Goal: Transaction & Acquisition: Book appointment/travel/reservation

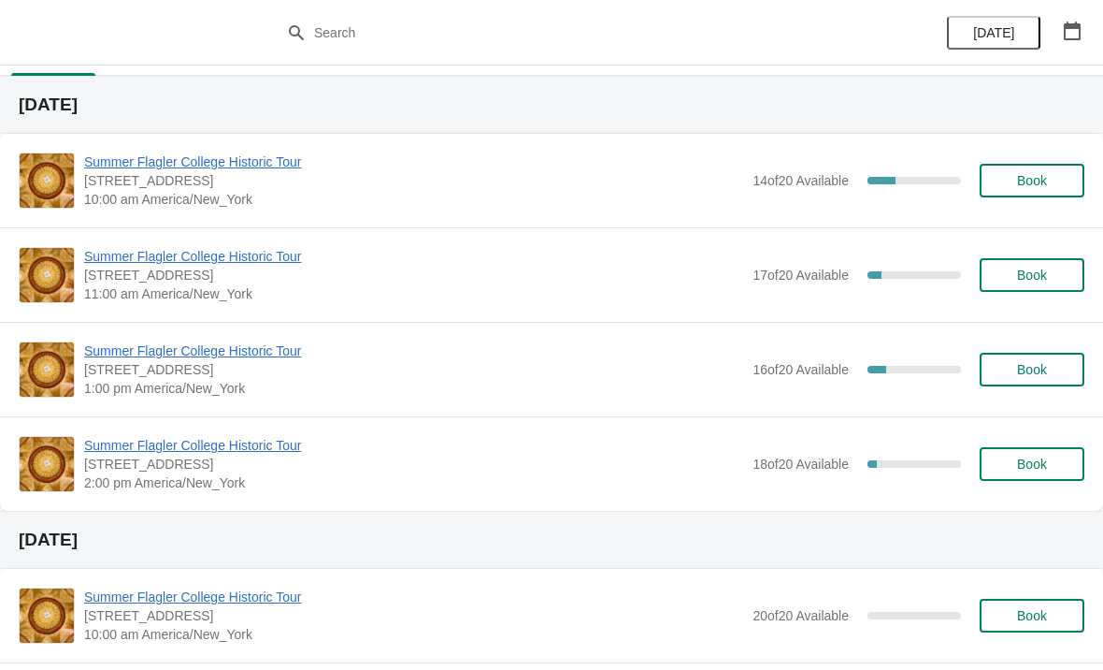
scroll to position [40, 0]
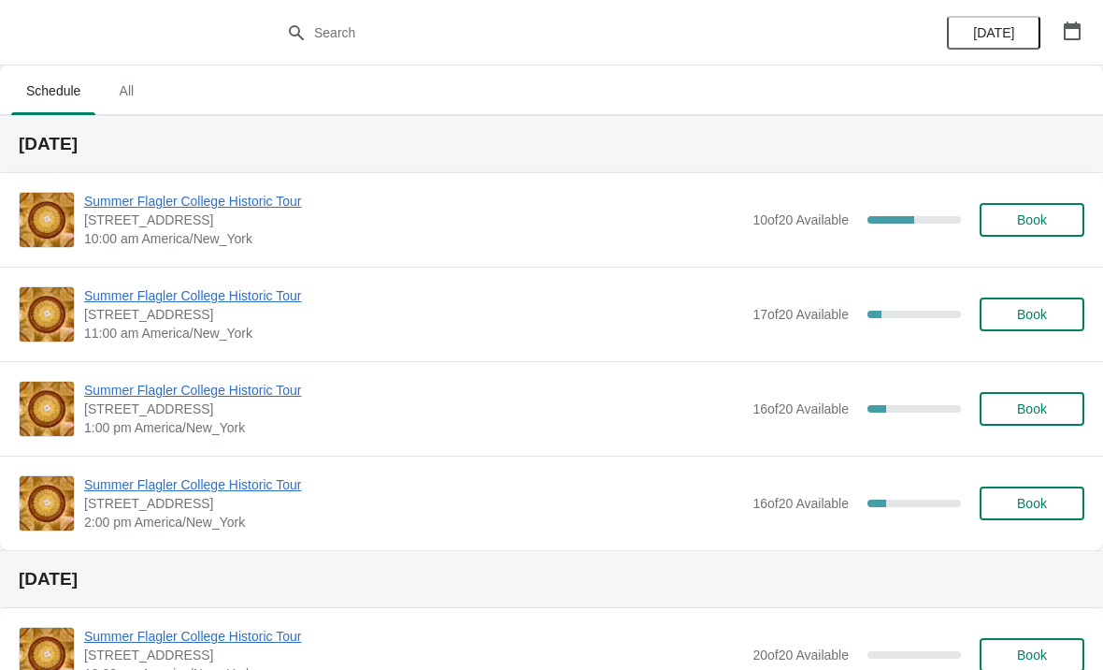
click at [107, 206] on span "Summer Flagler College Historic Tour" at bounding box center [413, 201] width 659 height 19
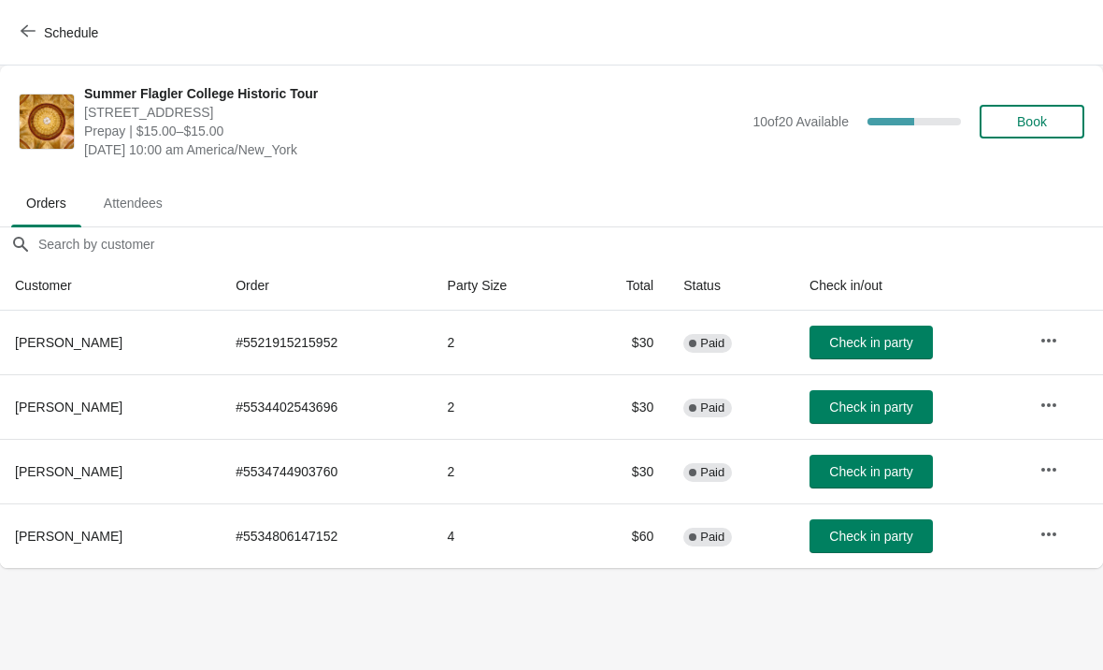
click at [31, 22] on button "Schedule" at bounding box center [61, 33] width 104 height 34
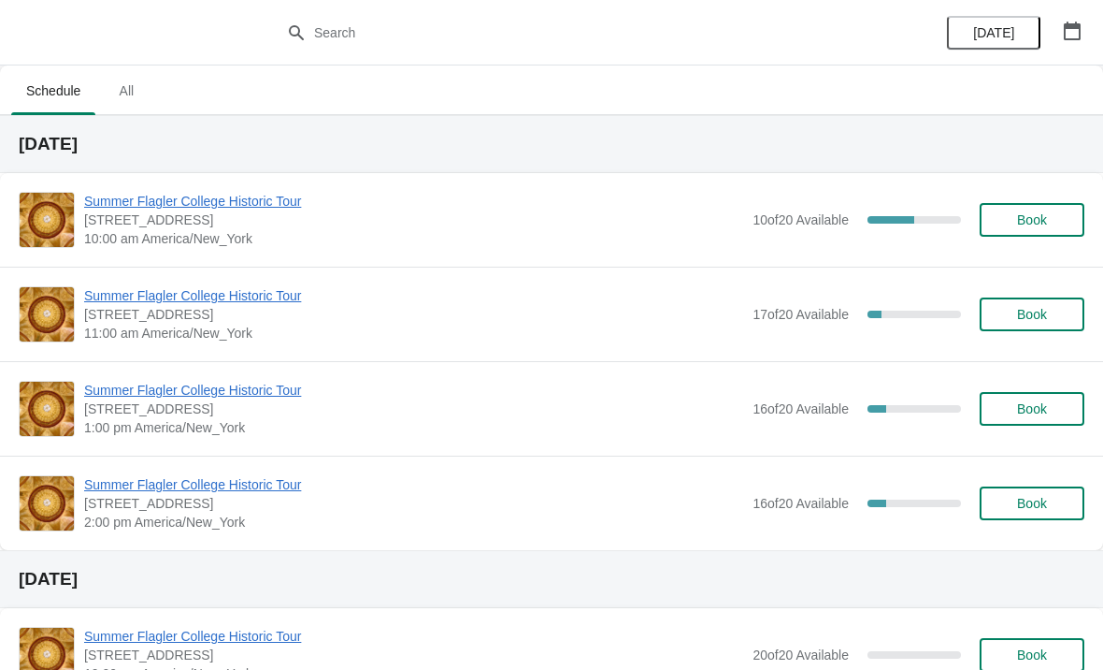
click at [1033, 234] on button "Book" at bounding box center [1032, 220] width 105 height 34
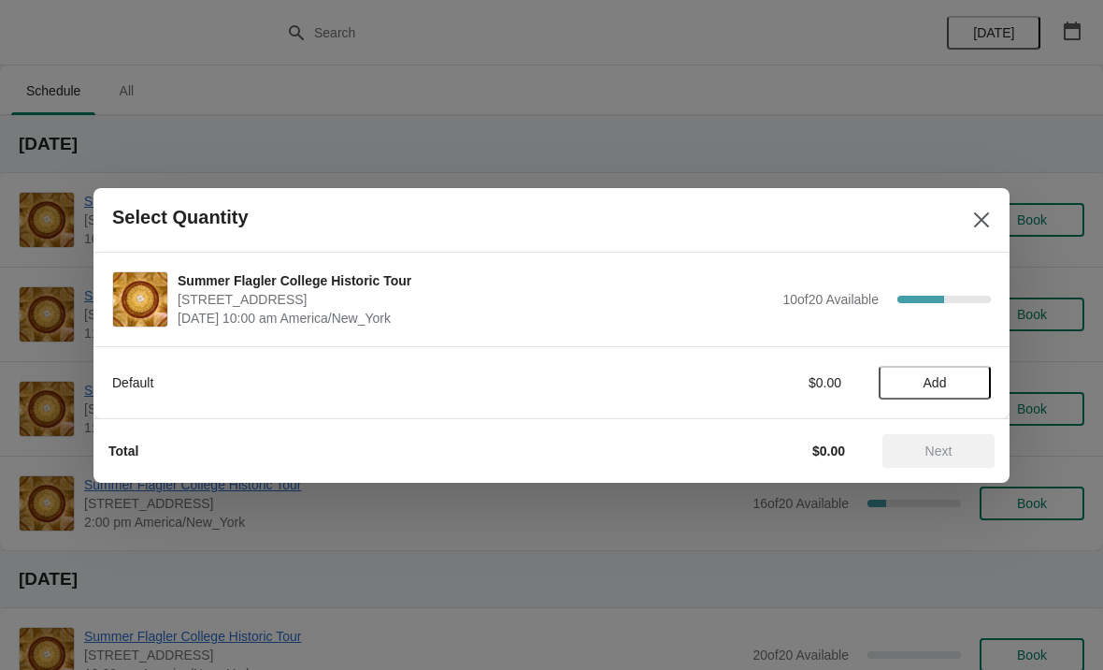
click at [946, 370] on button "Add" at bounding box center [935, 383] width 112 height 34
click at [958, 387] on icon at bounding box center [968, 382] width 20 height 20
click at [962, 383] on icon at bounding box center [968, 382] width 20 height 20
click at [965, 462] on button "Next" at bounding box center [939, 451] width 112 height 34
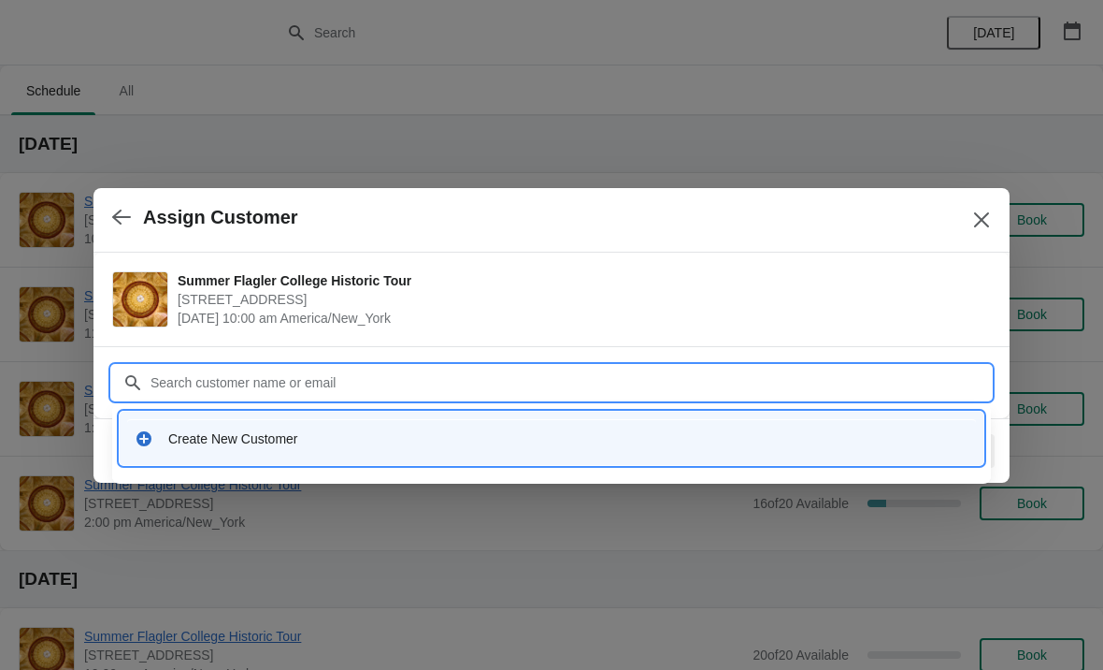
click at [392, 452] on div "Create New Customer" at bounding box center [551, 438] width 849 height 38
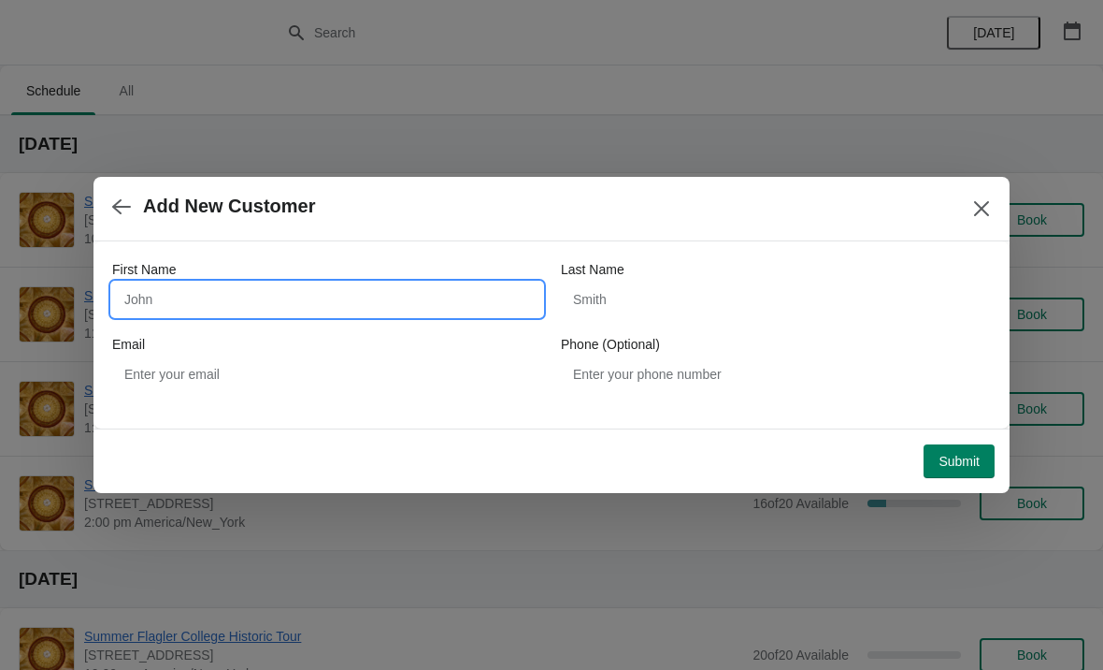
click at [287, 289] on input "First Name" at bounding box center [327, 299] width 430 height 34
type input "[PERSON_NAME]"
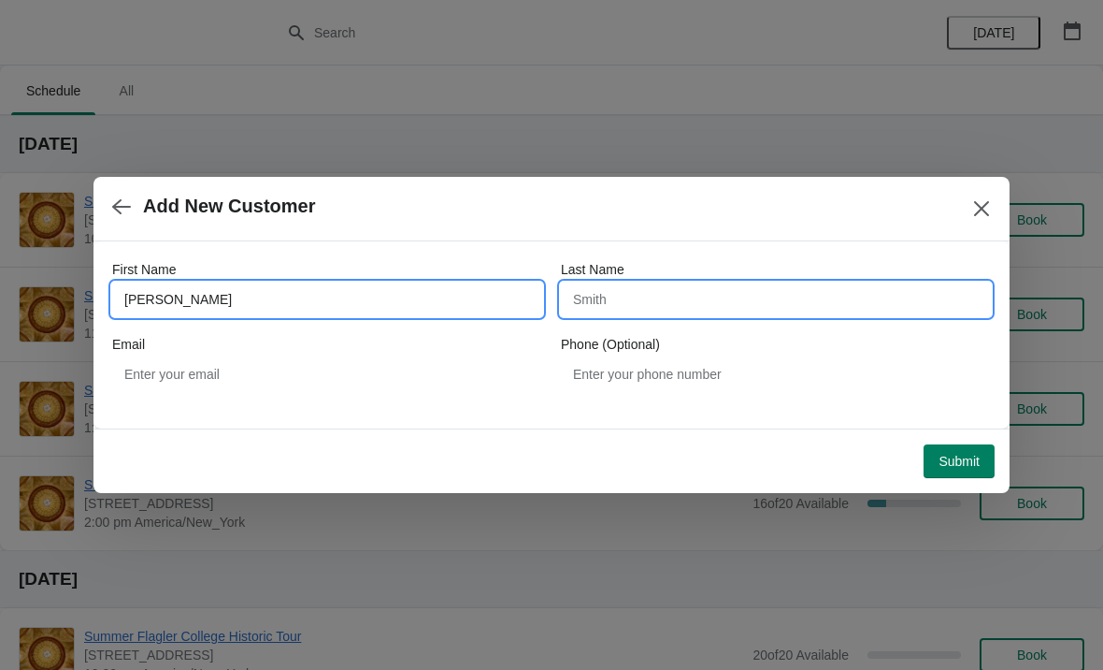
click at [665, 296] on input "Last Name" at bounding box center [776, 299] width 430 height 34
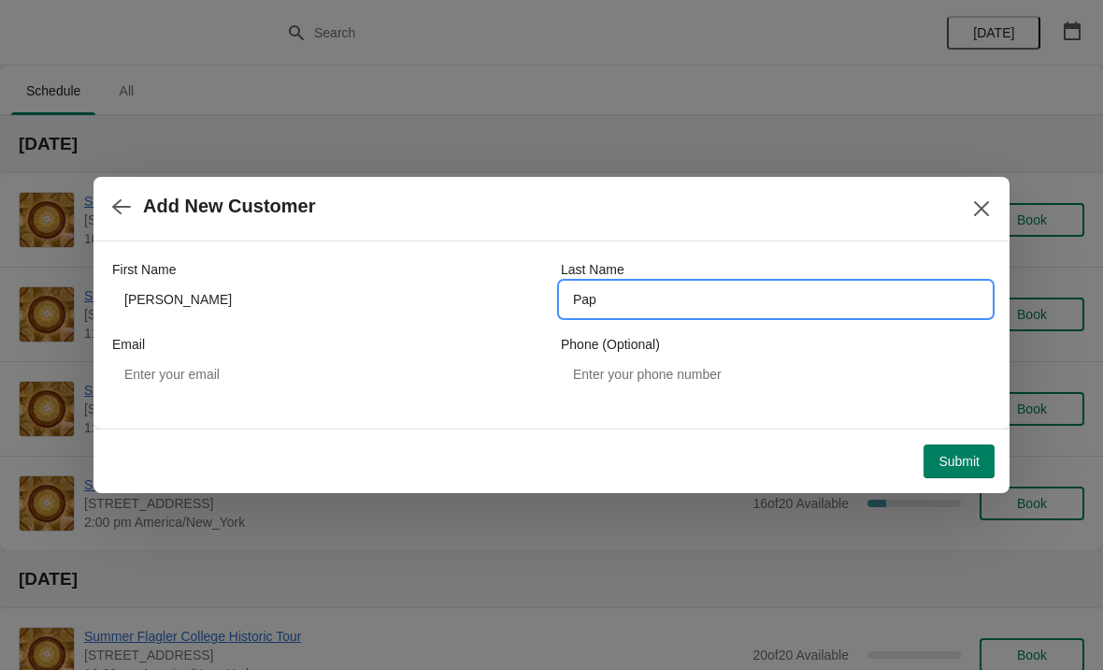
type input "Pap"
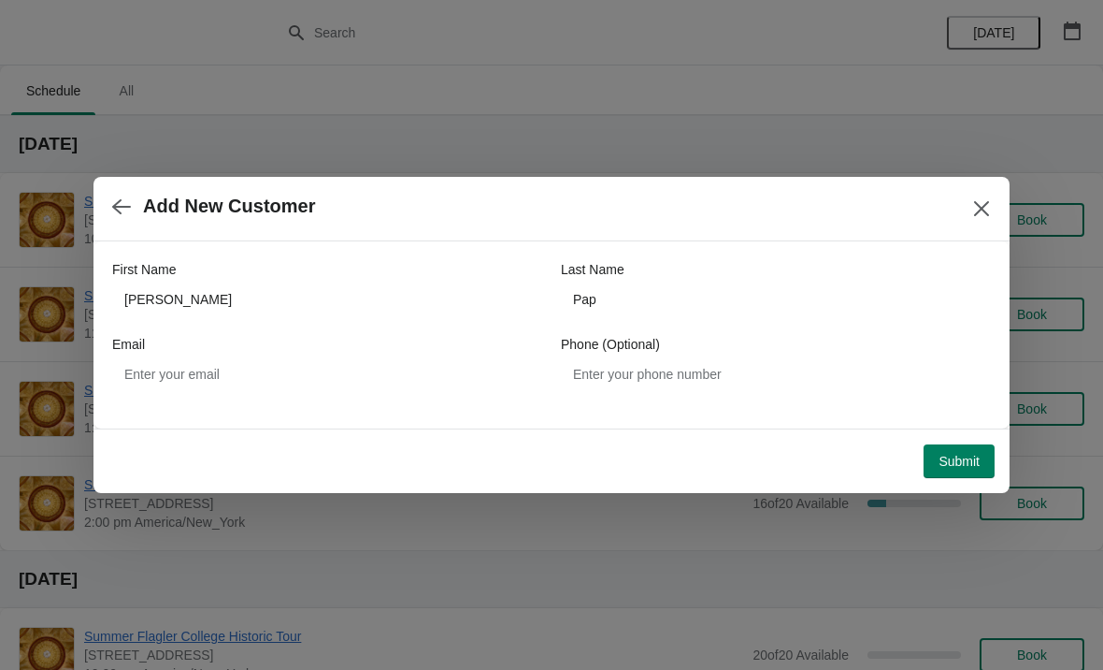
click at [951, 448] on button "Submit" at bounding box center [959, 461] width 71 height 34
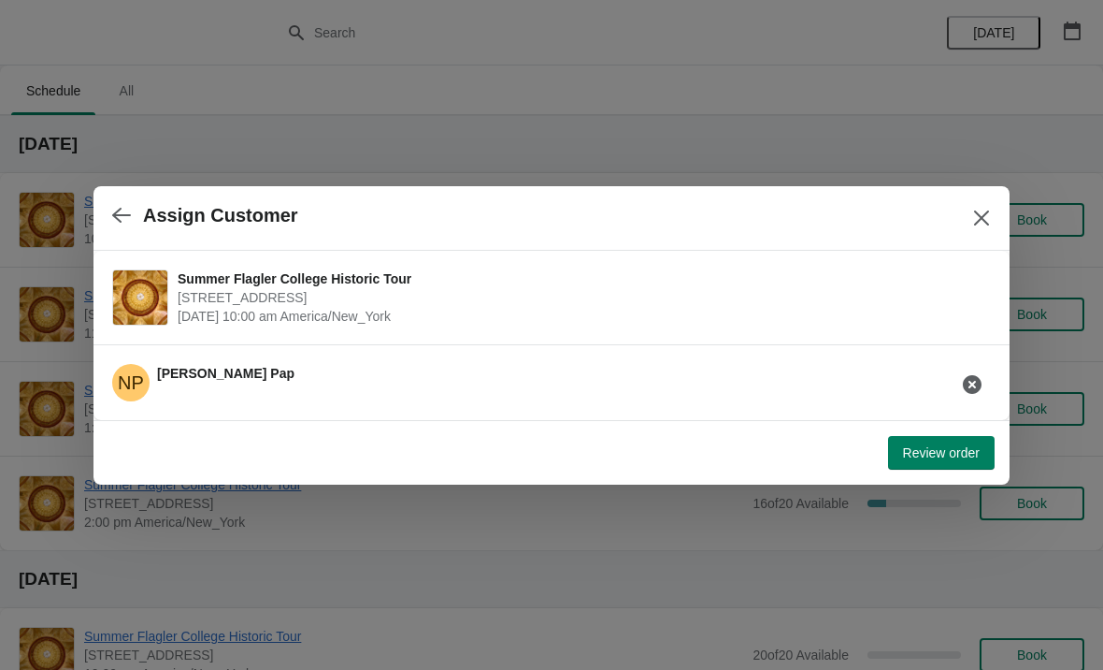
click at [949, 456] on span "Review order" at bounding box center [941, 452] width 77 height 15
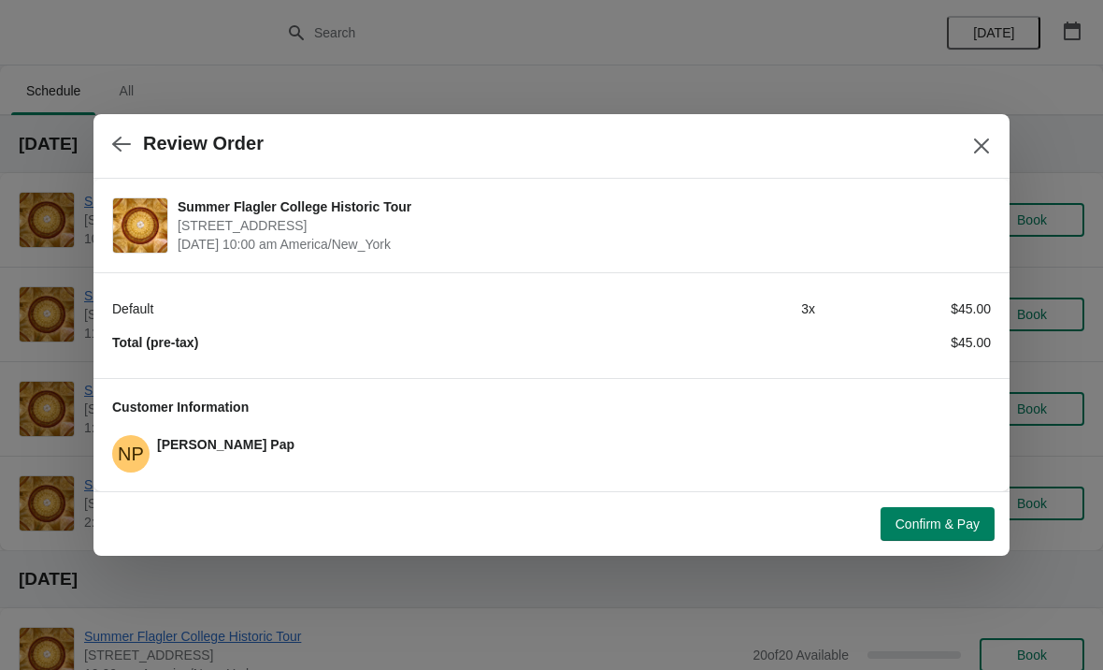
click at [955, 518] on span "Confirm & Pay" at bounding box center [938, 523] width 84 height 15
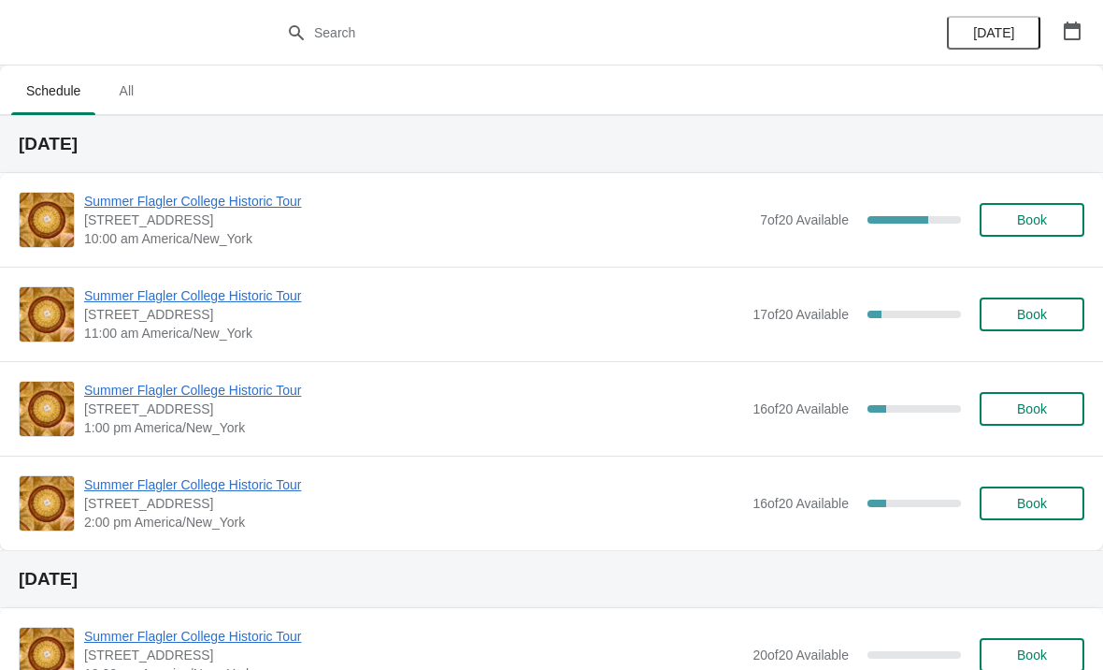
click at [146, 198] on span "Summer Flagler College Historic Tour" at bounding box center [417, 201] width 667 height 19
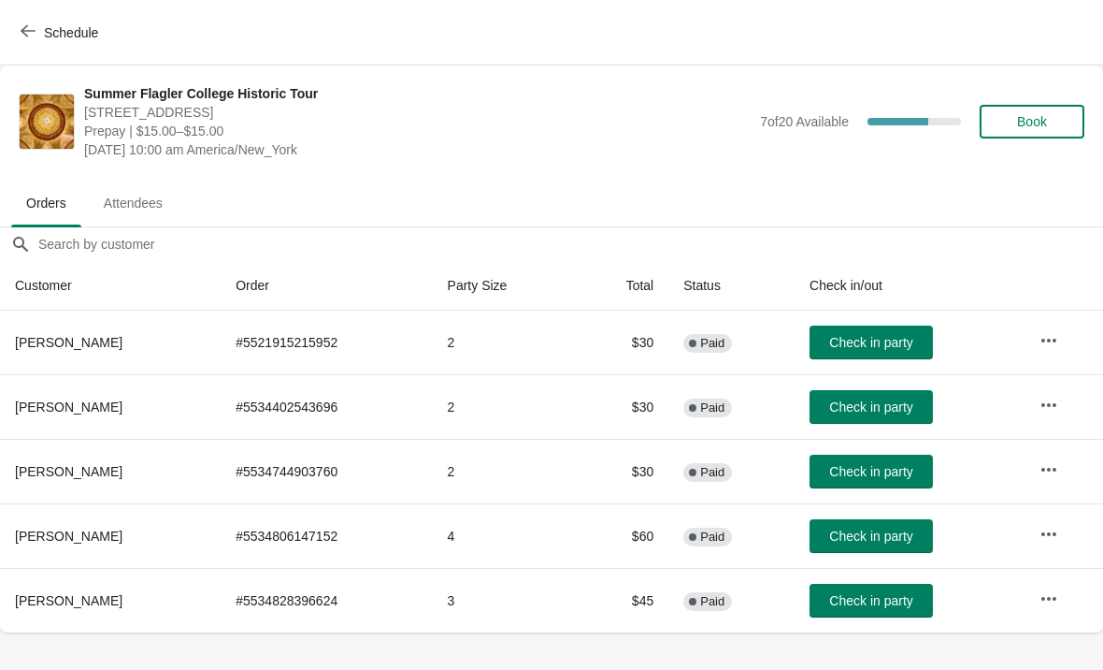
click at [876, 590] on button "Check in party" at bounding box center [871, 601] width 123 height 34
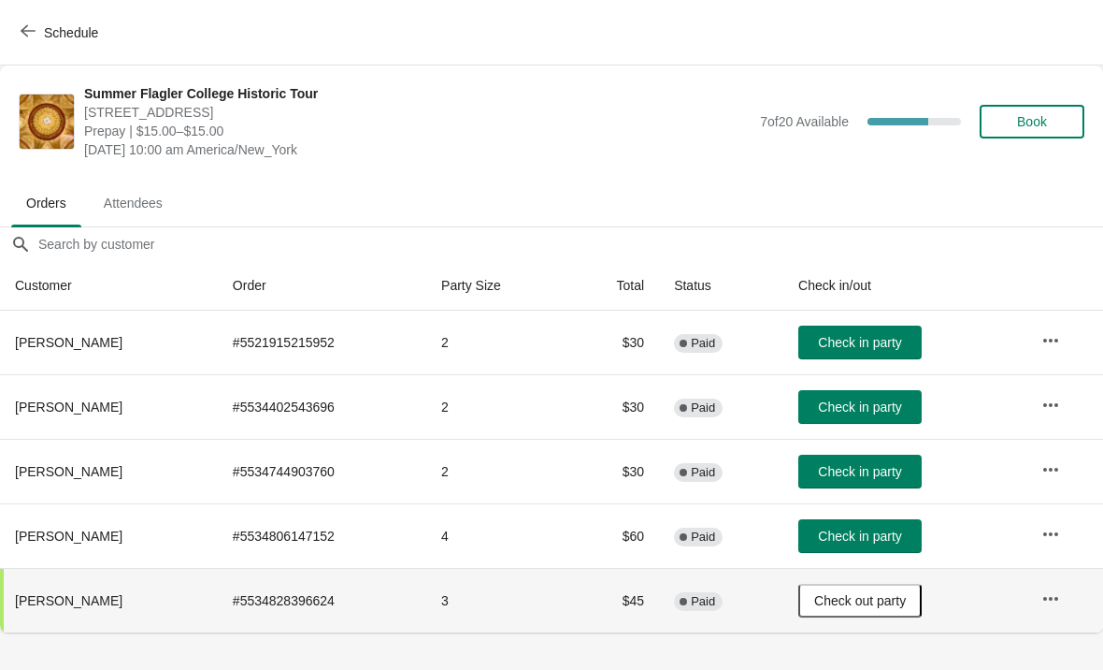
click at [1009, 664] on body "Schedule Summer Flagler College Historic Tour 74 King Street, St. Augustine, FL…" at bounding box center [551, 335] width 1103 height 670
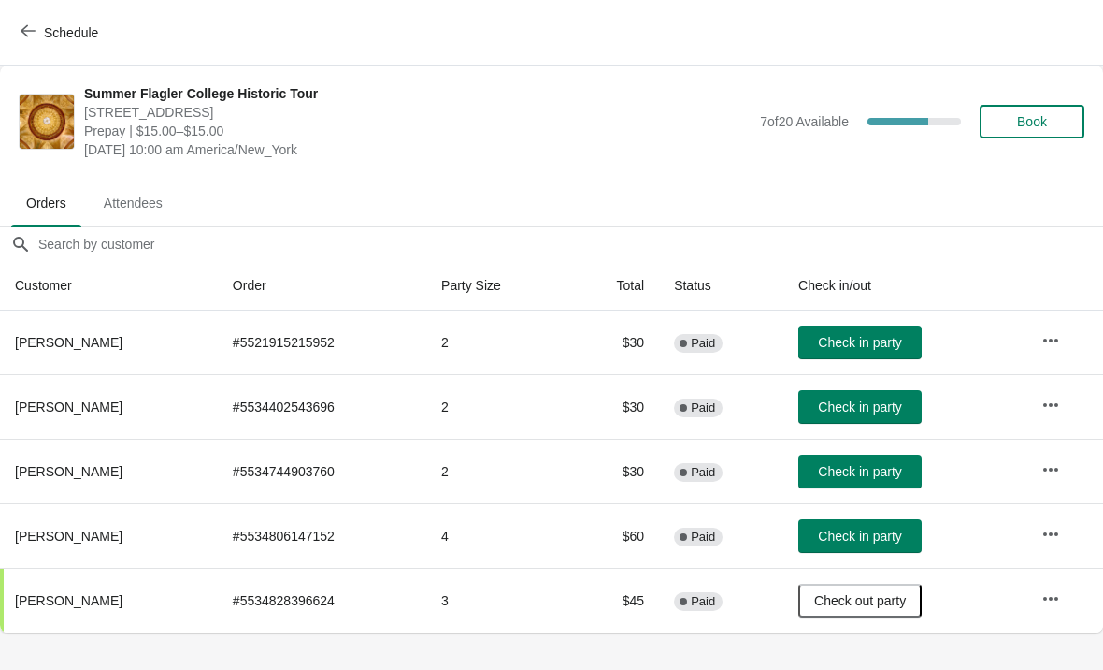
click at [883, 530] on span "Check in party" at bounding box center [859, 535] width 83 height 15
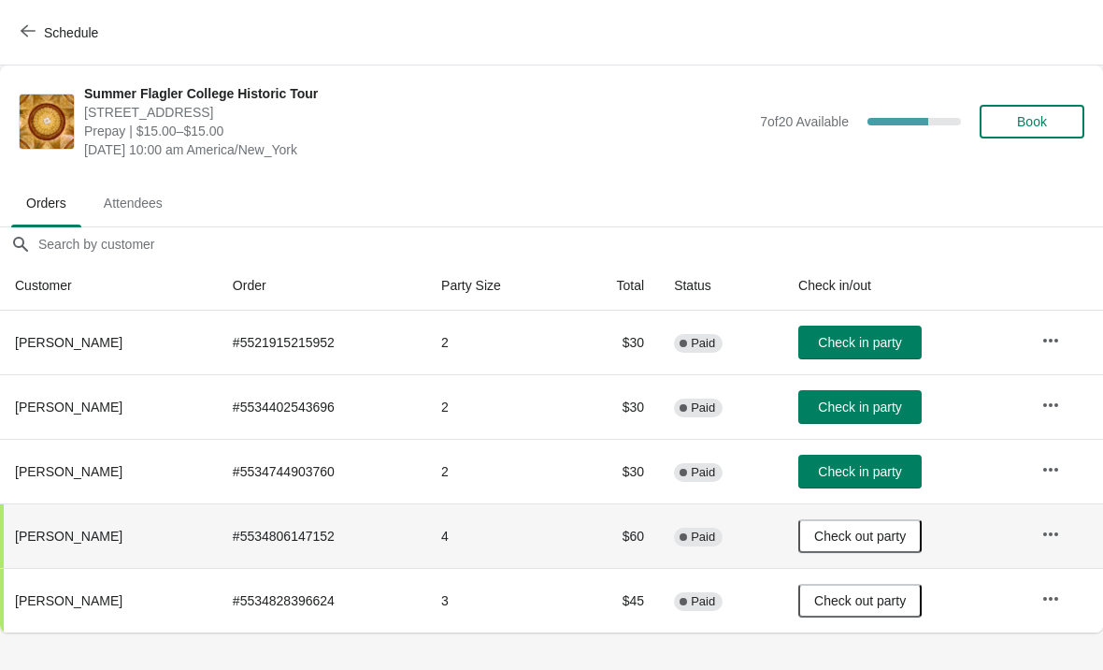
click at [882, 356] on button "Check in party" at bounding box center [860, 342] width 123 height 34
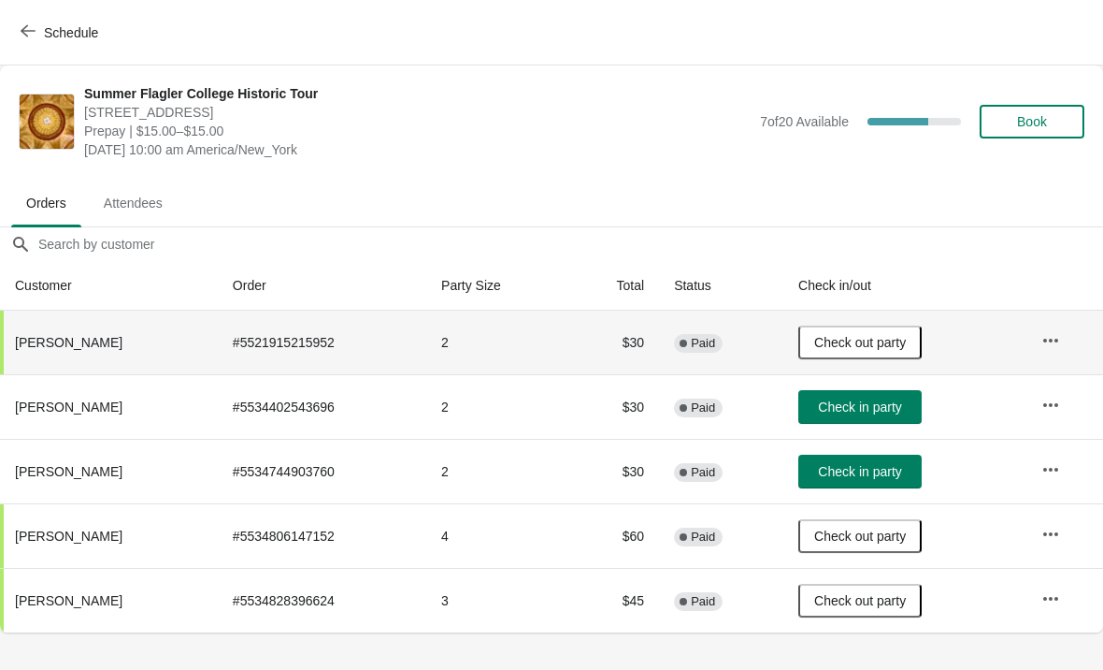
click at [915, 456] on button "Check in party" at bounding box center [860, 471] width 123 height 34
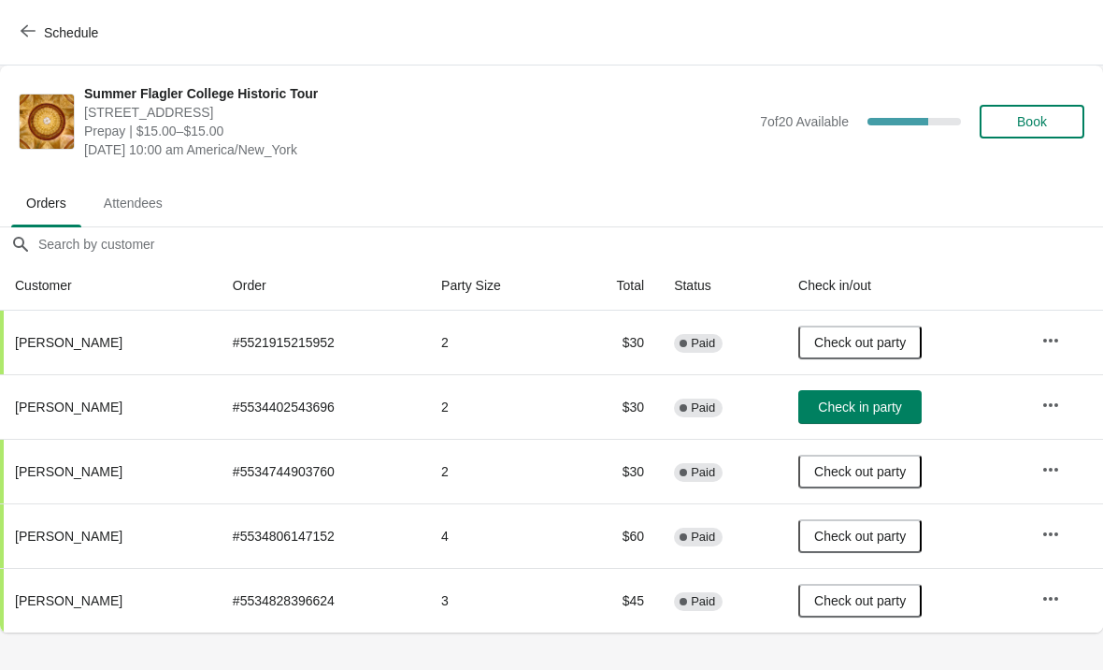
click at [430, 165] on div "Summer Flagler College Historic Tour 74 King Street, St. Augustine, FL, USA Pre…" at bounding box center [551, 121] width 1103 height 112
click at [135, 656] on body "Schedule Summer Flagler College Historic Tour 74 King Street, St. Augustine, FL…" at bounding box center [551, 335] width 1103 height 670
click at [902, 416] on button "Check in party" at bounding box center [860, 407] width 123 height 34
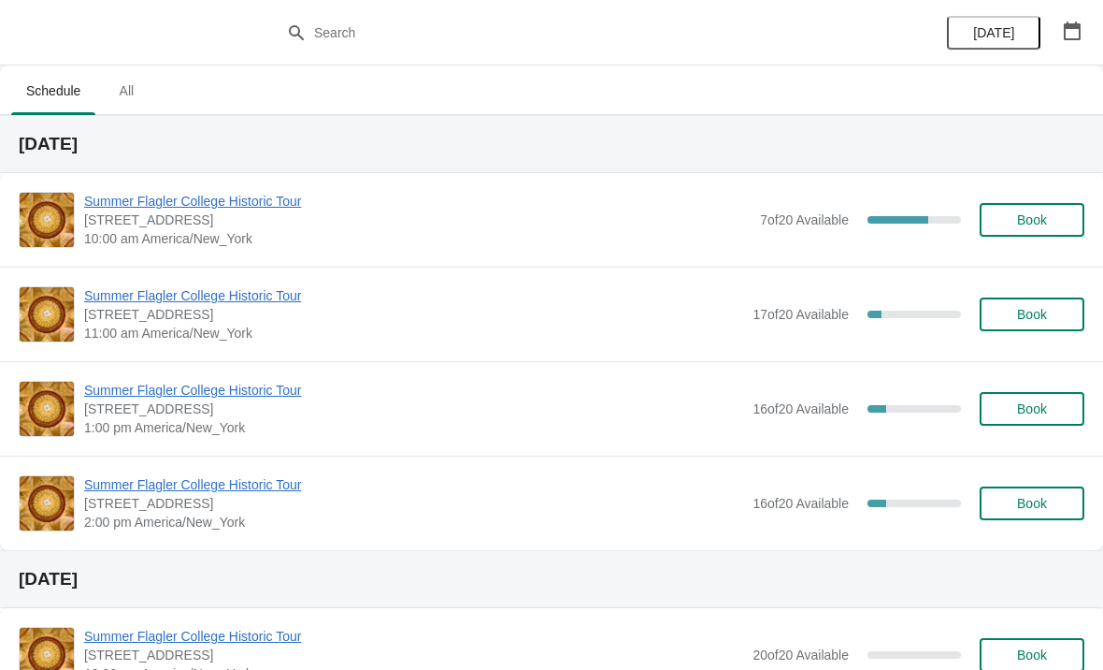
click at [138, 200] on span "Summer Flagler College Historic Tour" at bounding box center [417, 201] width 667 height 19
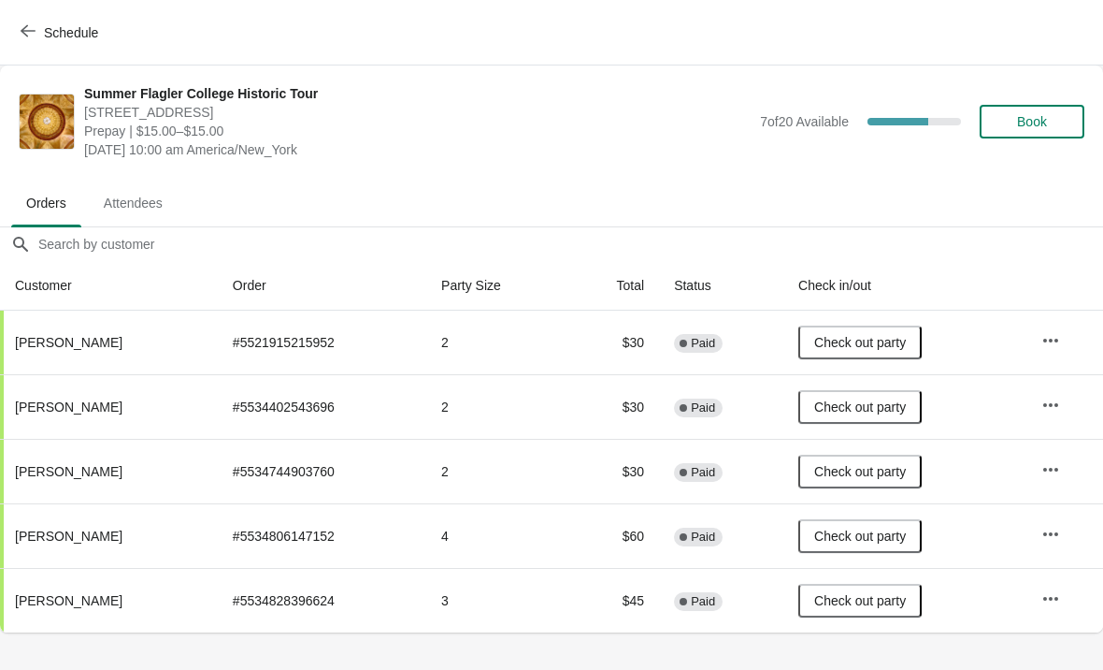
click at [1031, 120] on span "Book" at bounding box center [1032, 121] width 30 height 15
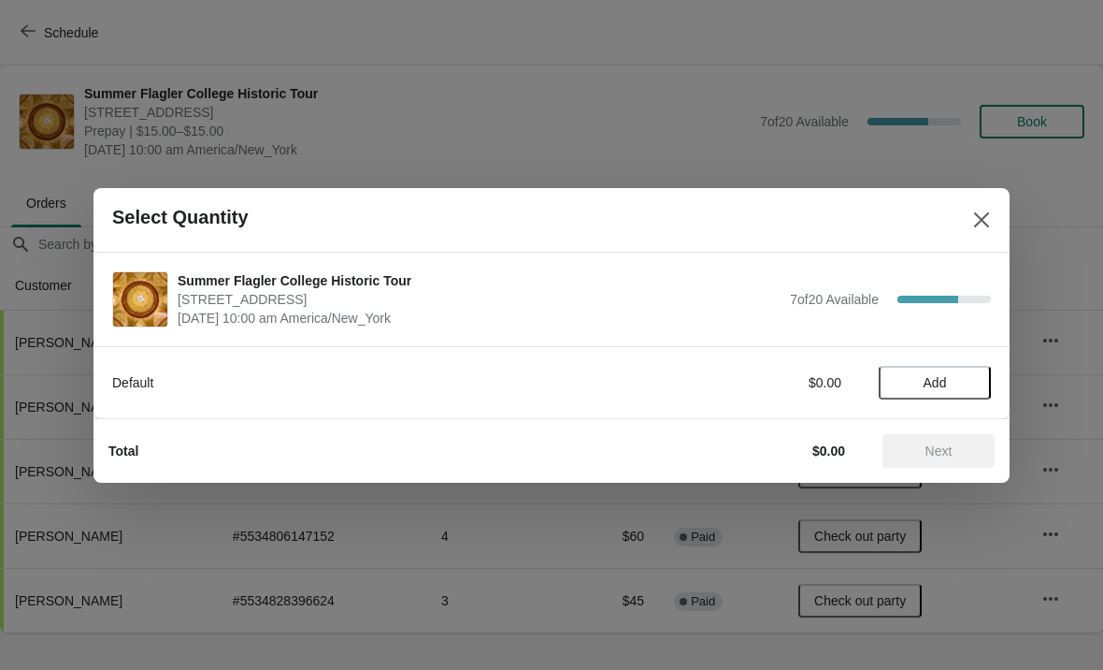
click at [969, 382] on span "Add" at bounding box center [935, 382] width 79 height 15
click at [953, 383] on div "1" at bounding box center [935, 382] width 112 height 20
click at [927, 450] on span "Next" at bounding box center [939, 450] width 27 height 15
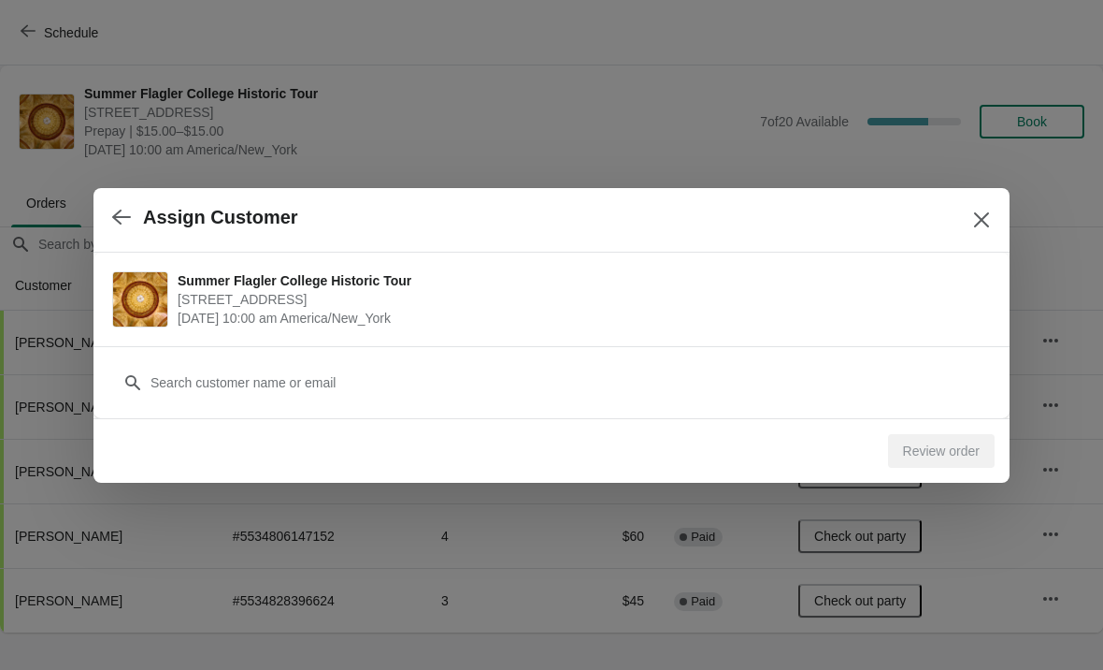
click at [125, 199] on button "button" at bounding box center [122, 217] width 34 height 36
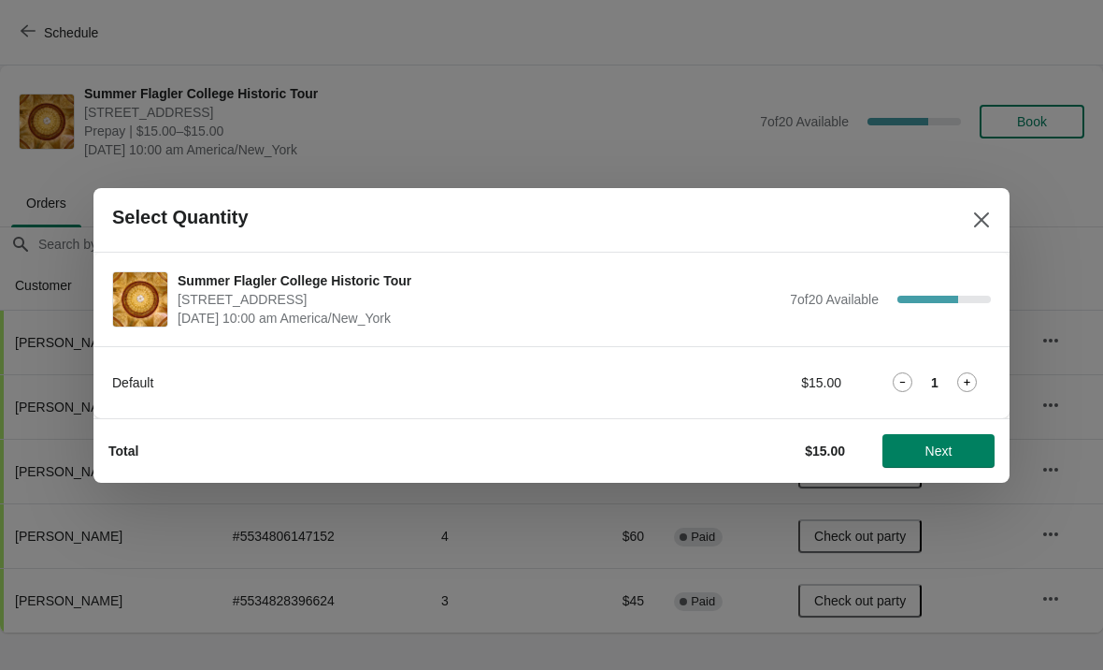
click at [971, 388] on icon at bounding box center [968, 382] width 20 height 20
click at [944, 440] on button "Next" at bounding box center [939, 451] width 112 height 34
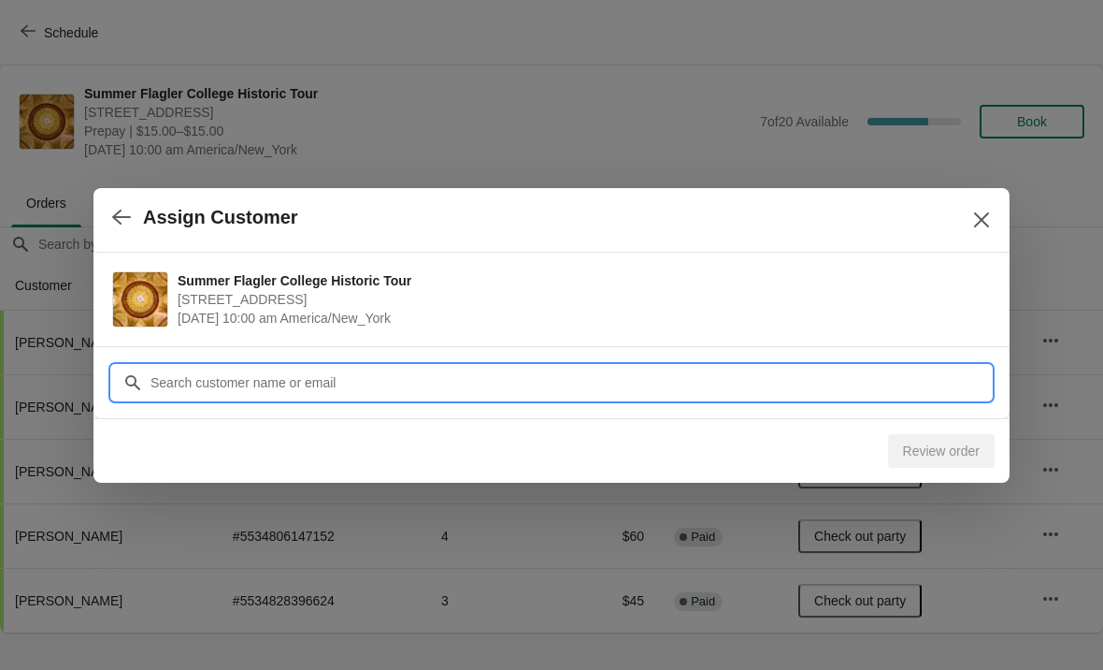
click at [814, 382] on input "Customer" at bounding box center [571, 383] width 842 height 34
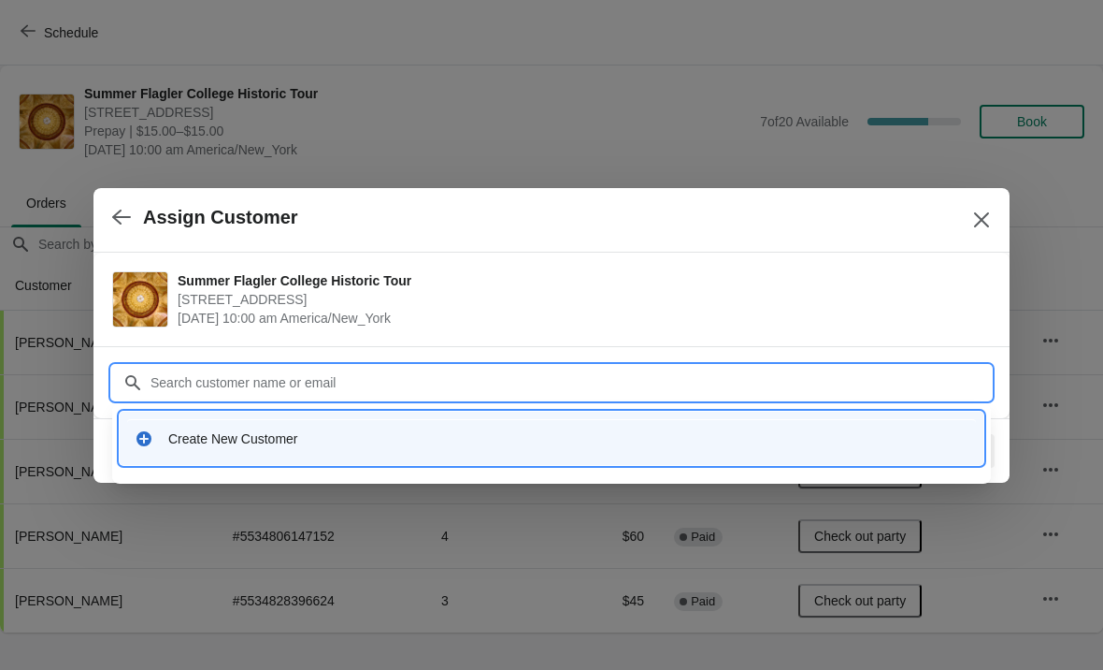
click at [303, 432] on div "Create New Customer" at bounding box center [568, 438] width 800 height 19
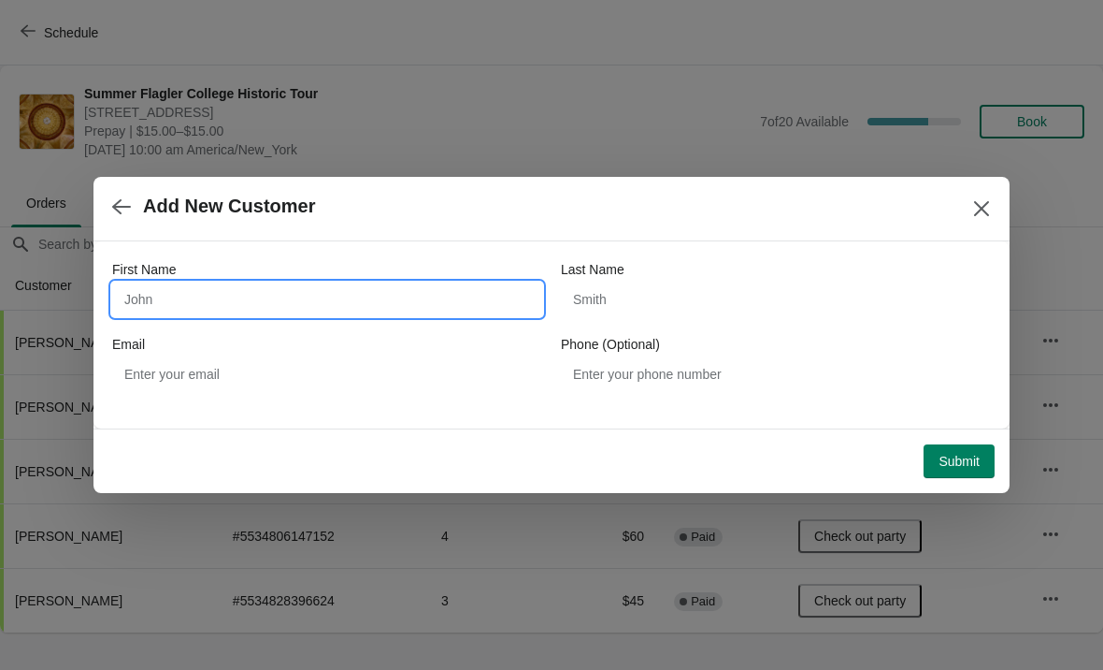
click at [354, 314] on input "First Name" at bounding box center [327, 299] width 430 height 34
type input "Phil"
click at [755, 331] on div "First Name Phil Last Name Email Phone (Optional)" at bounding box center [551, 325] width 879 height 131
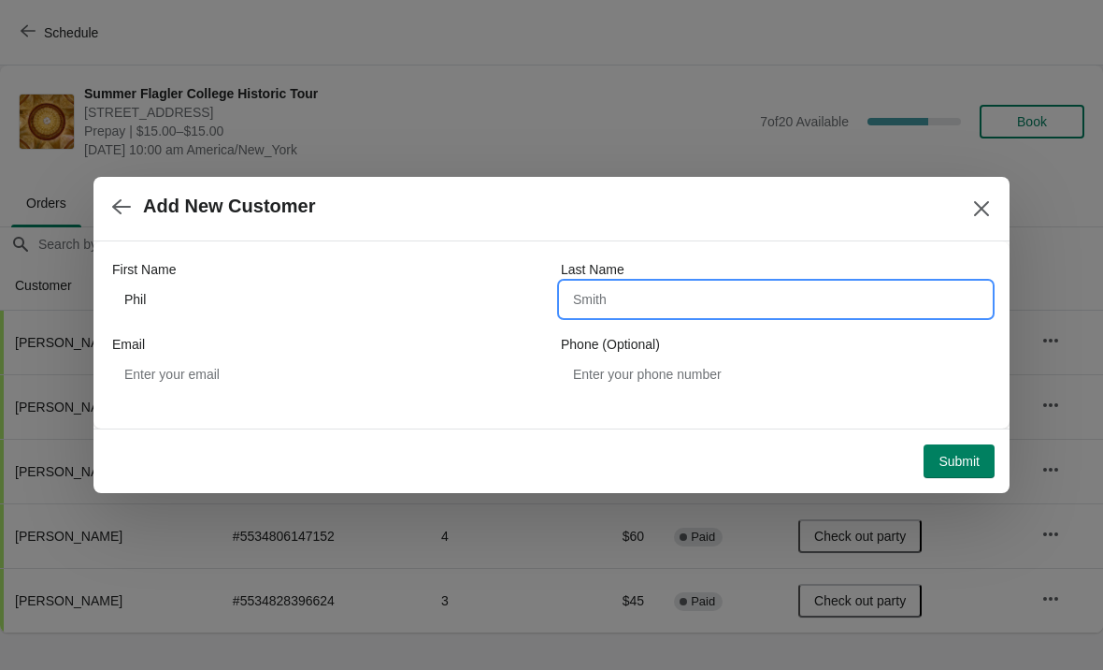
click at [718, 284] on input "Last Name" at bounding box center [776, 299] width 430 height 34
type input "Alfono"
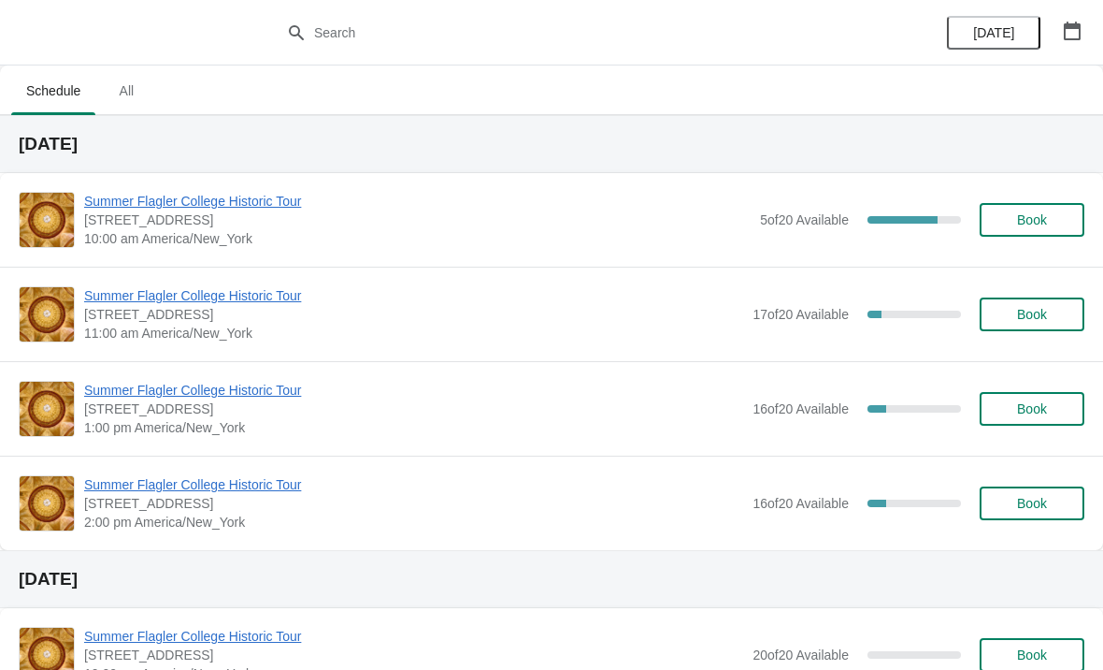
click at [227, 209] on span "Summer Flagler College Historic Tour" at bounding box center [417, 201] width 667 height 19
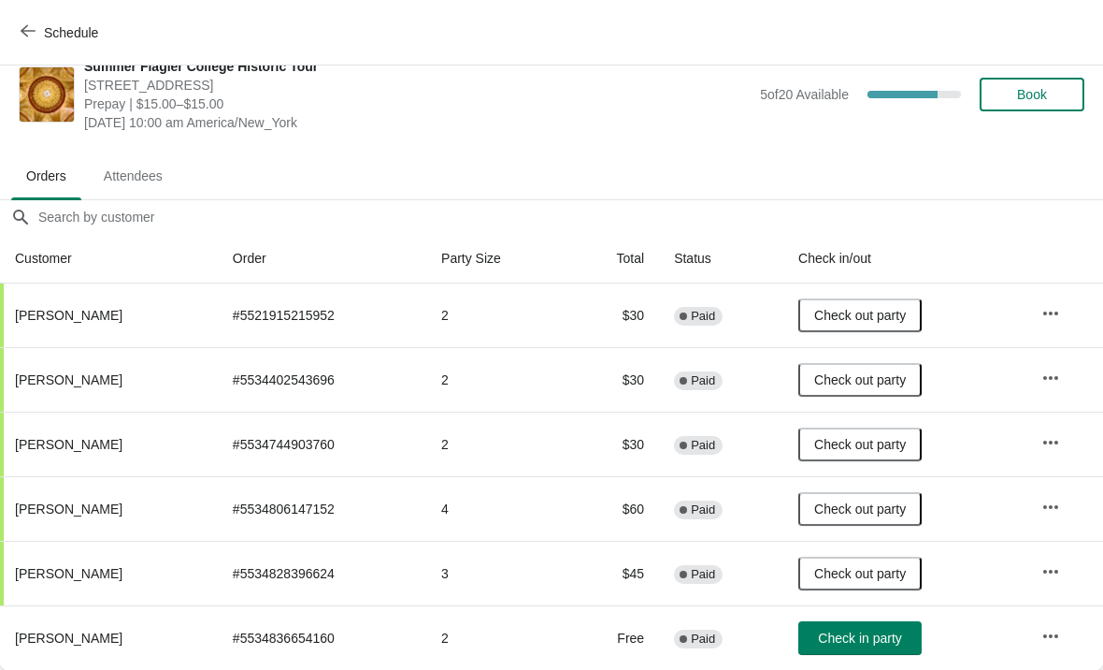
scroll to position [27, 0]
click at [851, 651] on button "Check in party" at bounding box center [860, 638] width 123 height 34
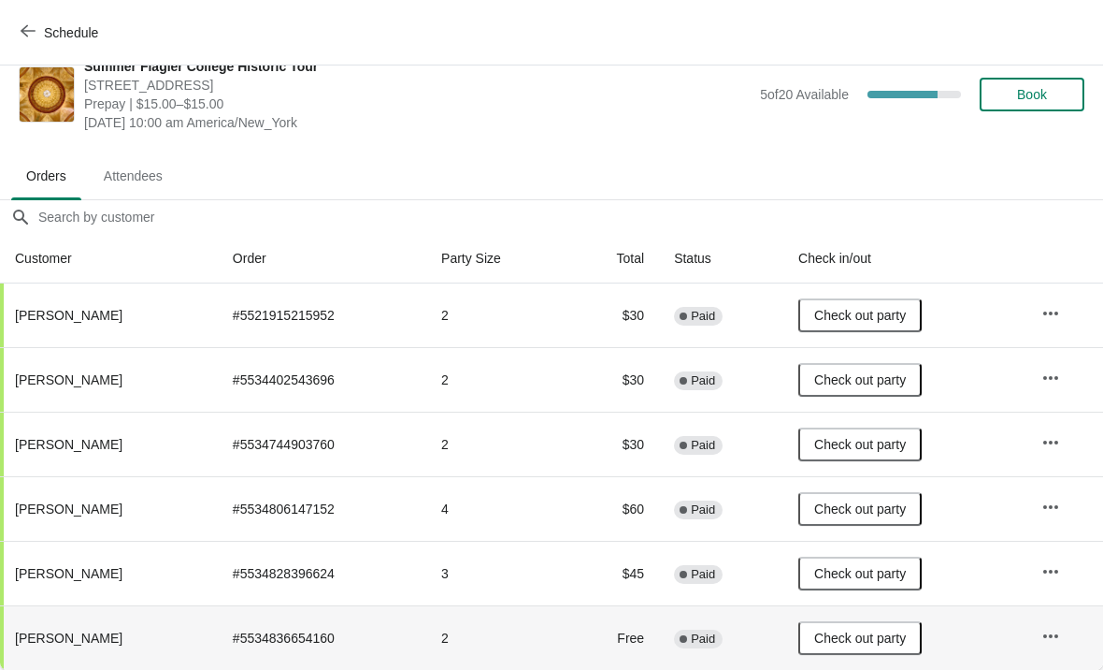
click at [50, 33] on span "Schedule" at bounding box center [71, 32] width 54 height 15
